Goal: Task Accomplishment & Management: Use online tool/utility

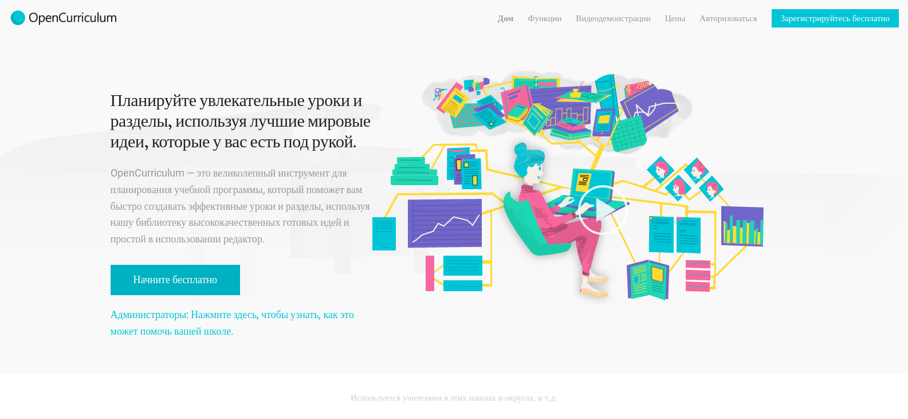
click at [163, 268] on link "Начните бесплатно" at bounding box center [175, 280] width 129 height 30
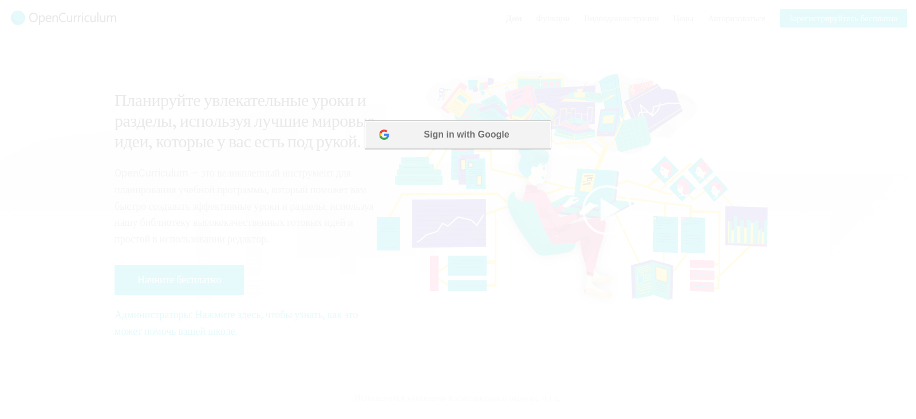
click at [496, 121] on button "Sign in with Google" at bounding box center [458, 134] width 186 height 29
click at [446, 134] on font "Войти через Google" at bounding box center [467, 134] width 90 height 10
click at [284, 58] on div at bounding box center [458, 209] width 916 height 419
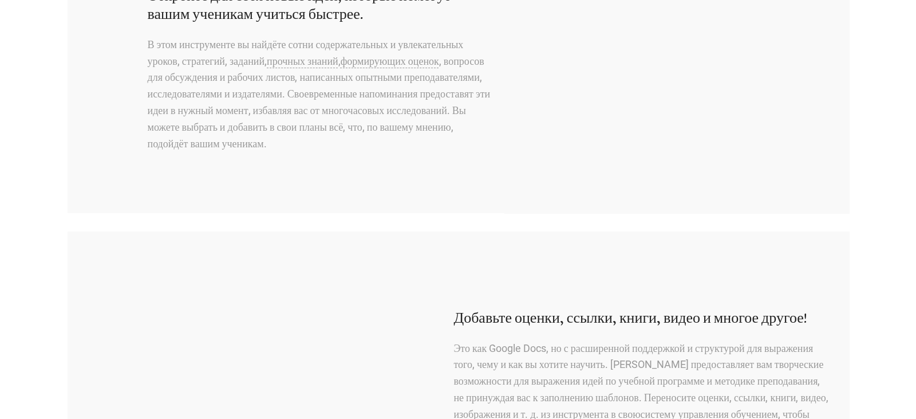
scroll to position [573, 0]
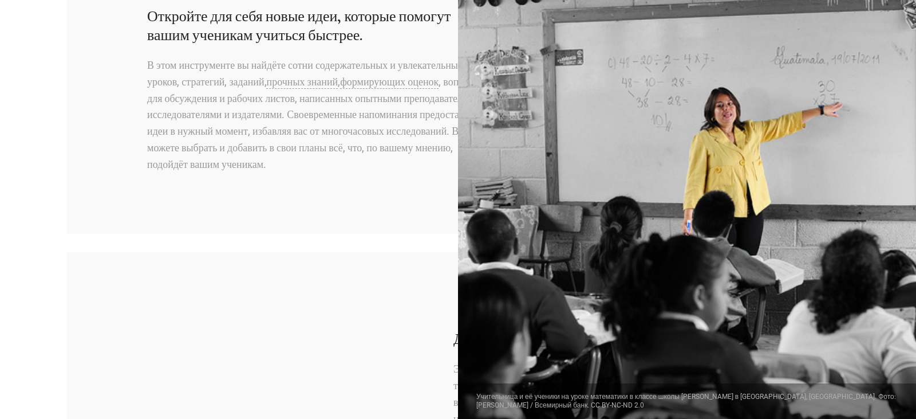
click at [412, 166] on p "В этом инструменте вы найдёте сотни содержательных и увлекательных уроков, стра…" at bounding box center [320, 115] width 346 height 116
click at [381, 145] on font ", вопросов для обсуждения и рабочих листов, написанных опытными преподавателями…" at bounding box center [318, 123] width 343 height 95
click at [483, 256] on div at bounding box center [687, 209] width 458 height 419
drag, startPoint x: 318, startPoint y: 125, endPoint x: 152, endPoint y: 73, distance: 174.6
click at [309, 123] on p "В этом инструменте вы найдёте сотни содержательных и увлекательных уроков, стра…" at bounding box center [320, 115] width 346 height 116
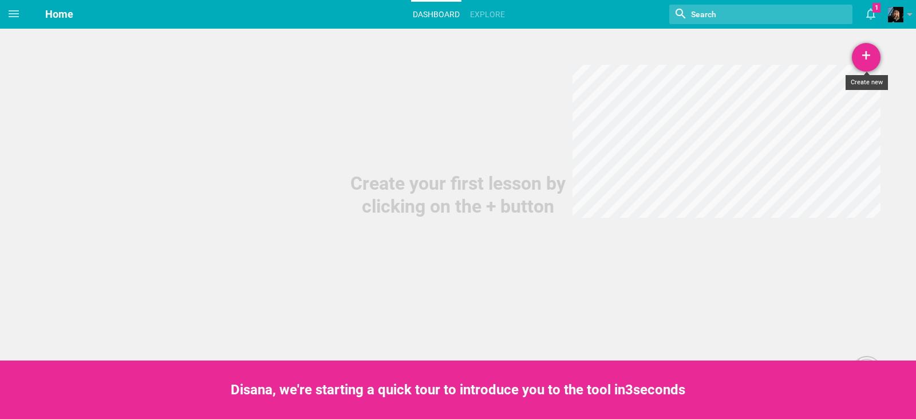
click at [869, 60] on div "+" at bounding box center [866, 57] width 29 height 29
click at [860, 92] on link "Lesson" at bounding box center [838, 88] width 86 height 25
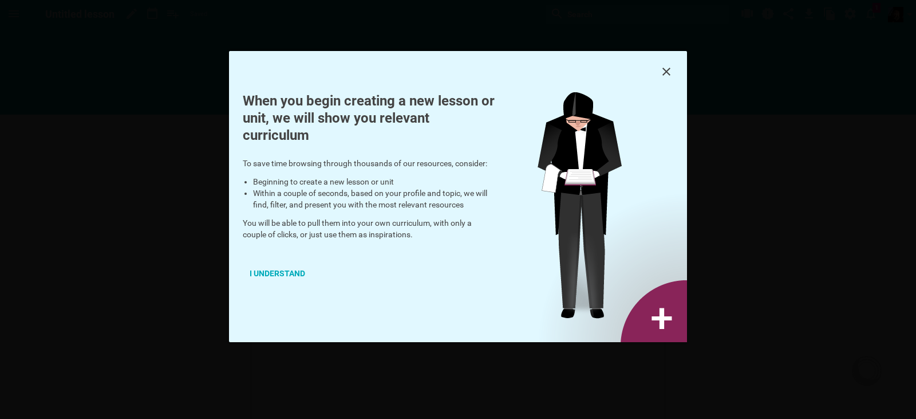
click at [659, 65] on div at bounding box center [458, 71] width 458 height 41
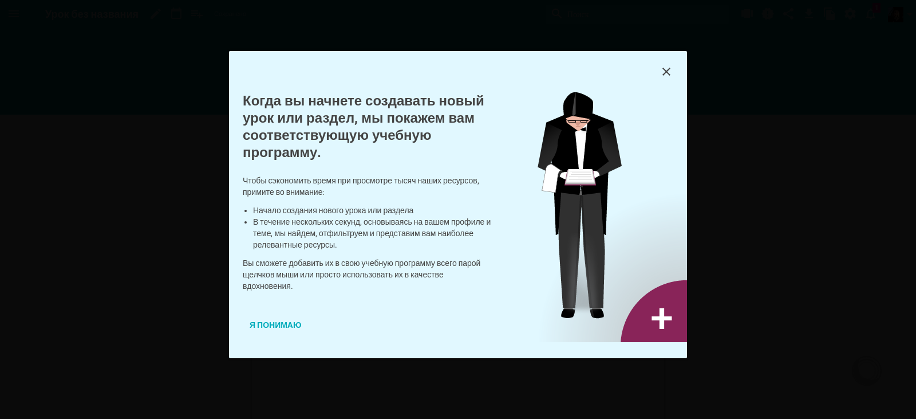
click at [264, 321] on font "Я понимаю" at bounding box center [276, 324] width 52 height 9
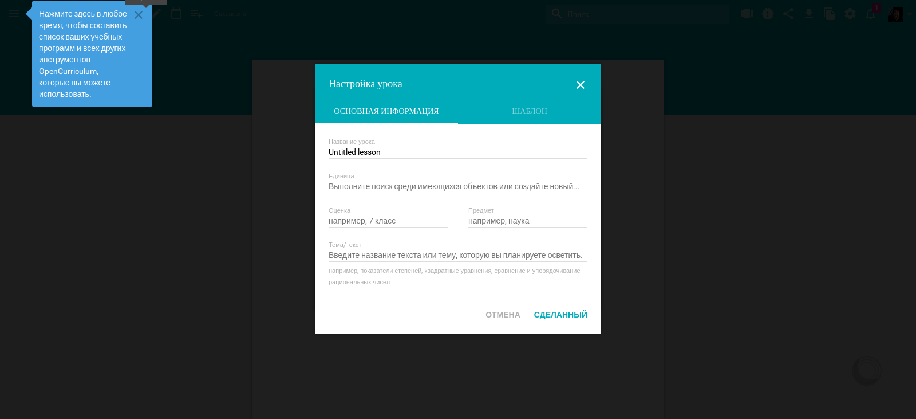
click at [137, 17] on icon at bounding box center [139, 15] width 14 height 14
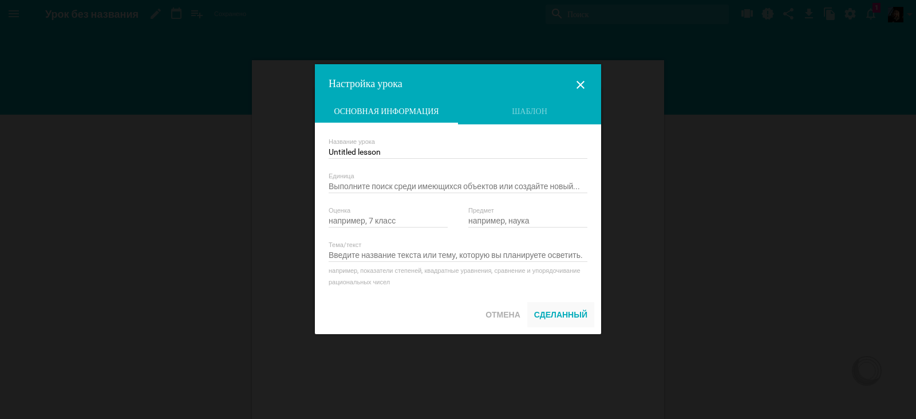
click at [554, 313] on font "Сделанный" at bounding box center [560, 314] width 53 height 9
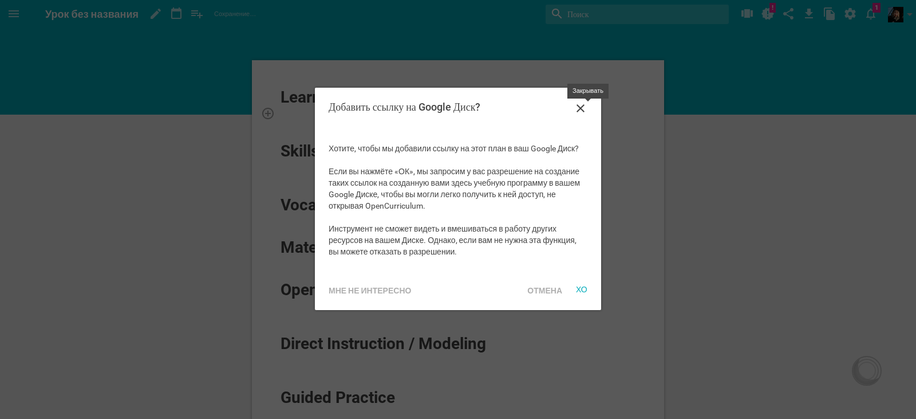
click at [578, 110] on icon at bounding box center [581, 108] width 8 height 8
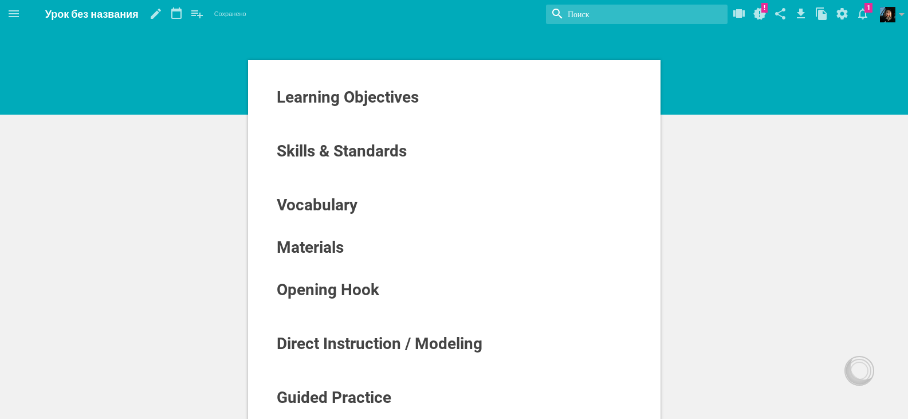
click at [353, 103] on span "Learning Objectives" at bounding box center [348, 97] width 142 height 19
click at [274, 91] on div "Learning Objectives Skills & Standards Vocabulary Materials Opening Hook Direct…" at bounding box center [454, 345] width 412 height 570
click at [353, 155] on span "Skills & Standards" at bounding box center [342, 150] width 130 height 19
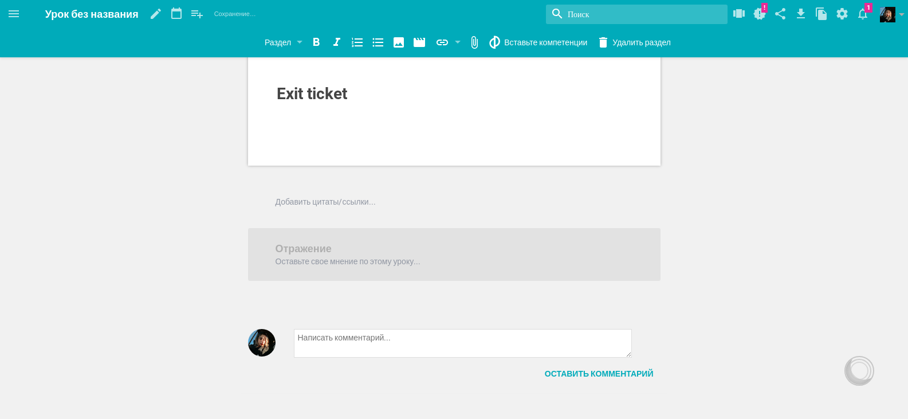
scroll to position [467, 0]
click at [314, 244] on font "Отражение" at bounding box center [303, 246] width 56 height 12
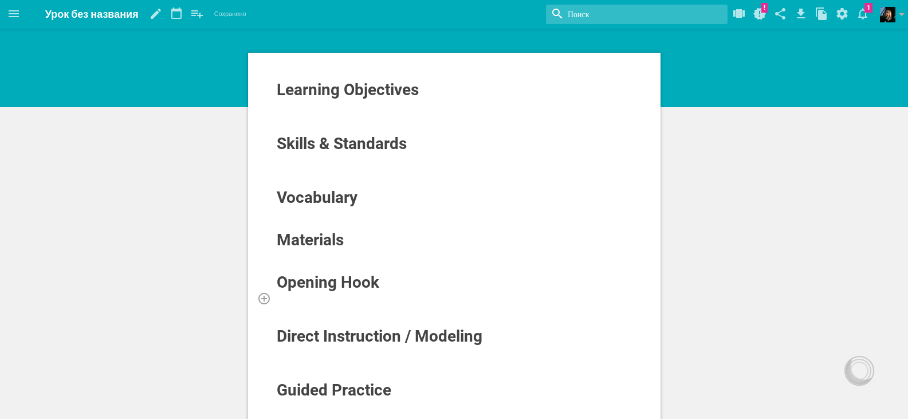
scroll to position [0, 0]
